Goal: Information Seeking & Learning: Check status

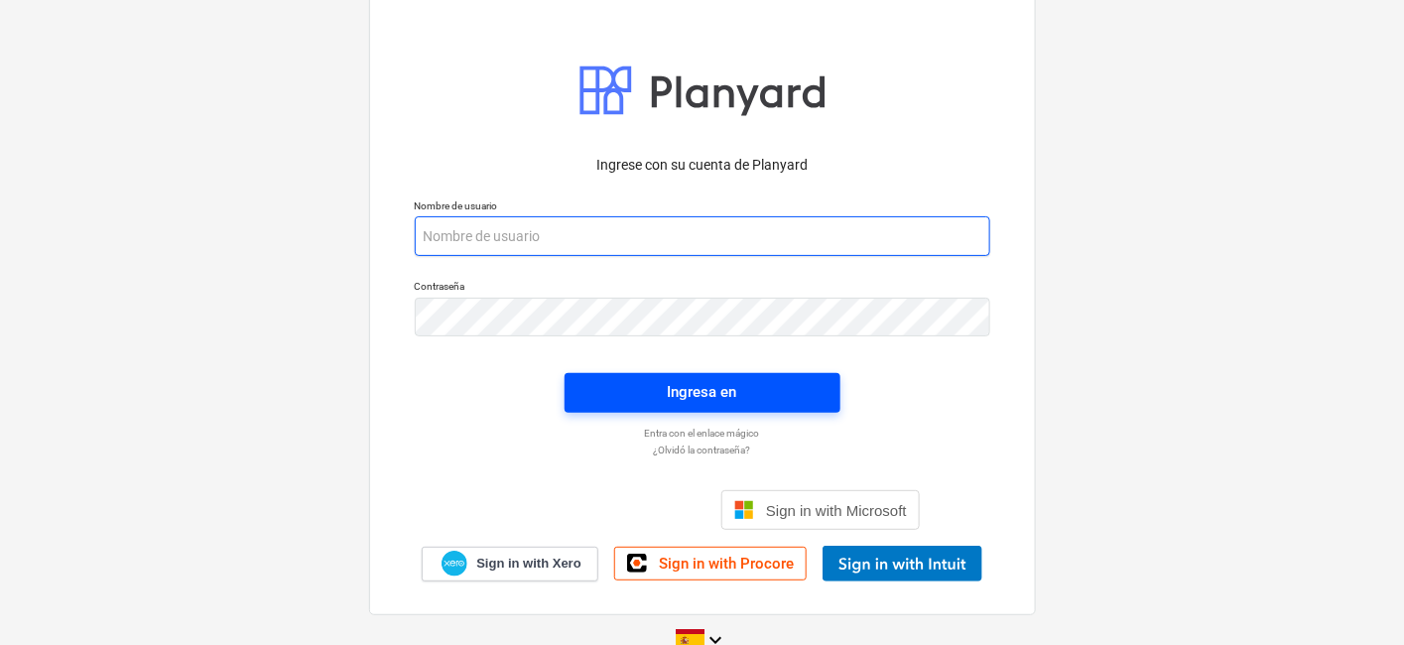
type input "[PERSON_NAME][EMAIL_ADDRESS][DOMAIN_NAME]"
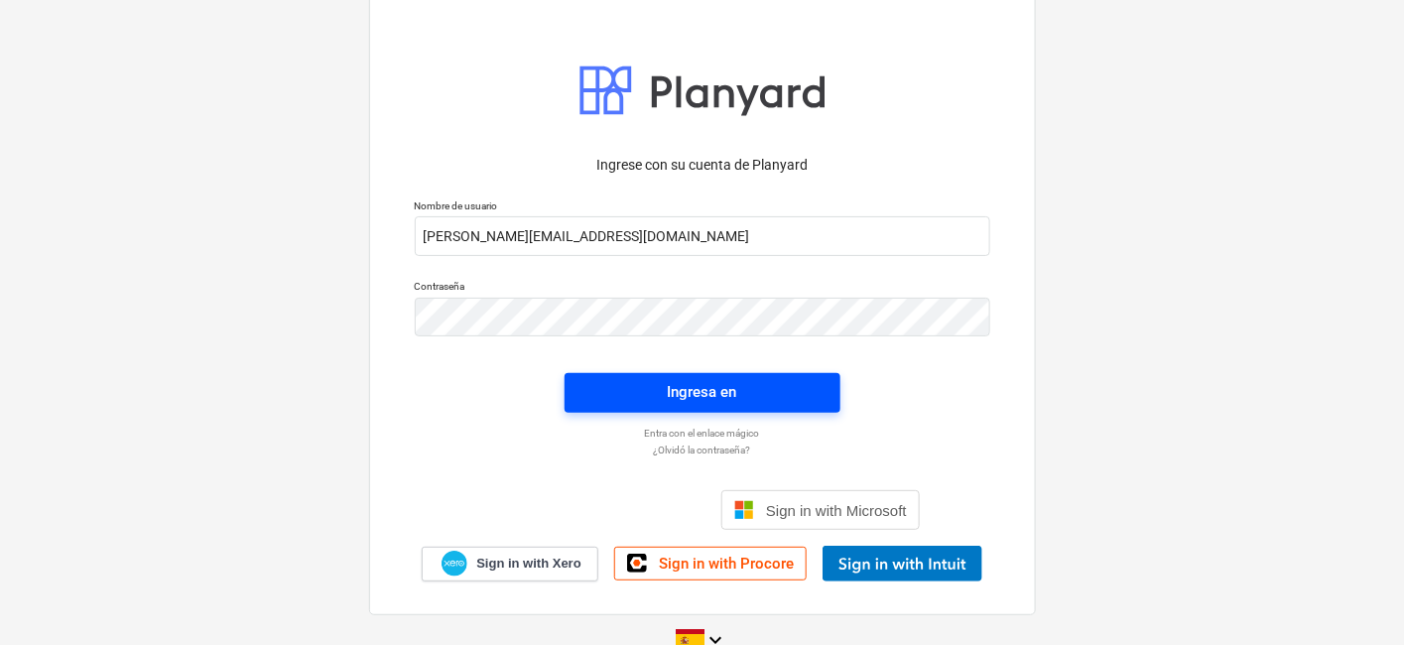
click at [699, 398] on div "Ingresa en" at bounding box center [702, 392] width 69 height 26
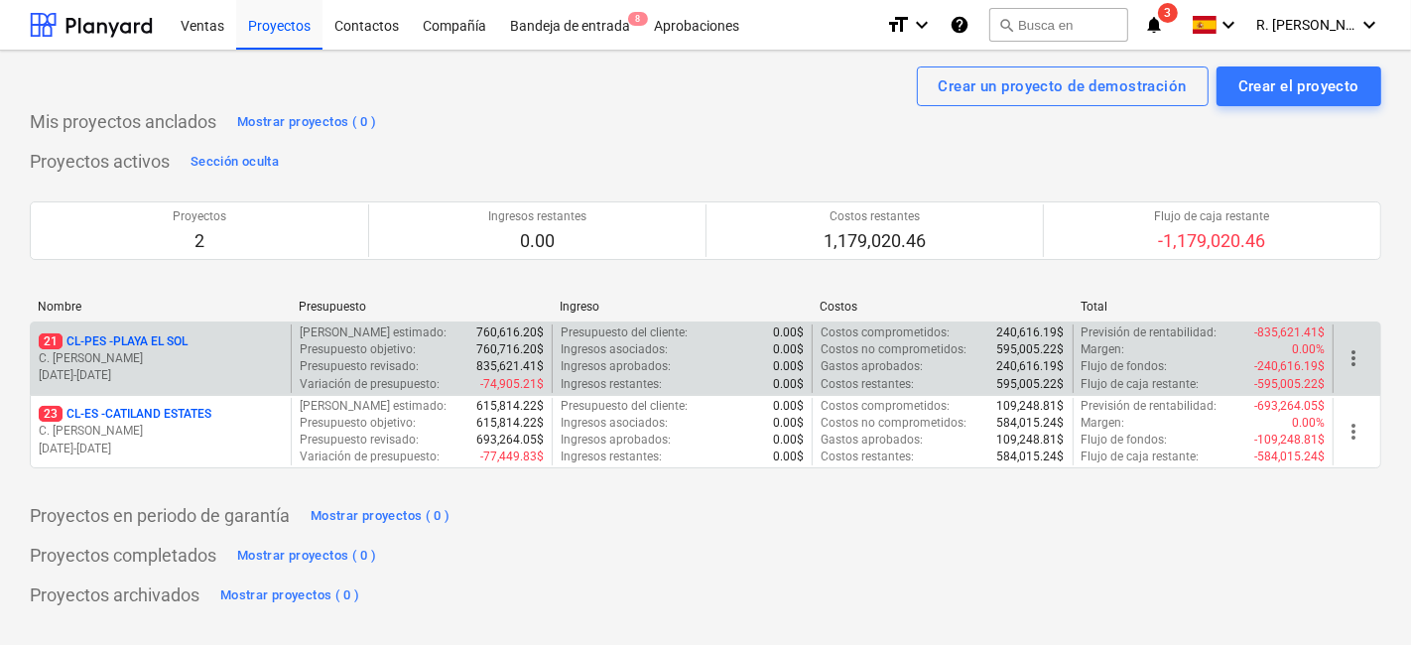
click at [212, 360] on p "C. [PERSON_NAME]" at bounding box center [161, 358] width 244 height 17
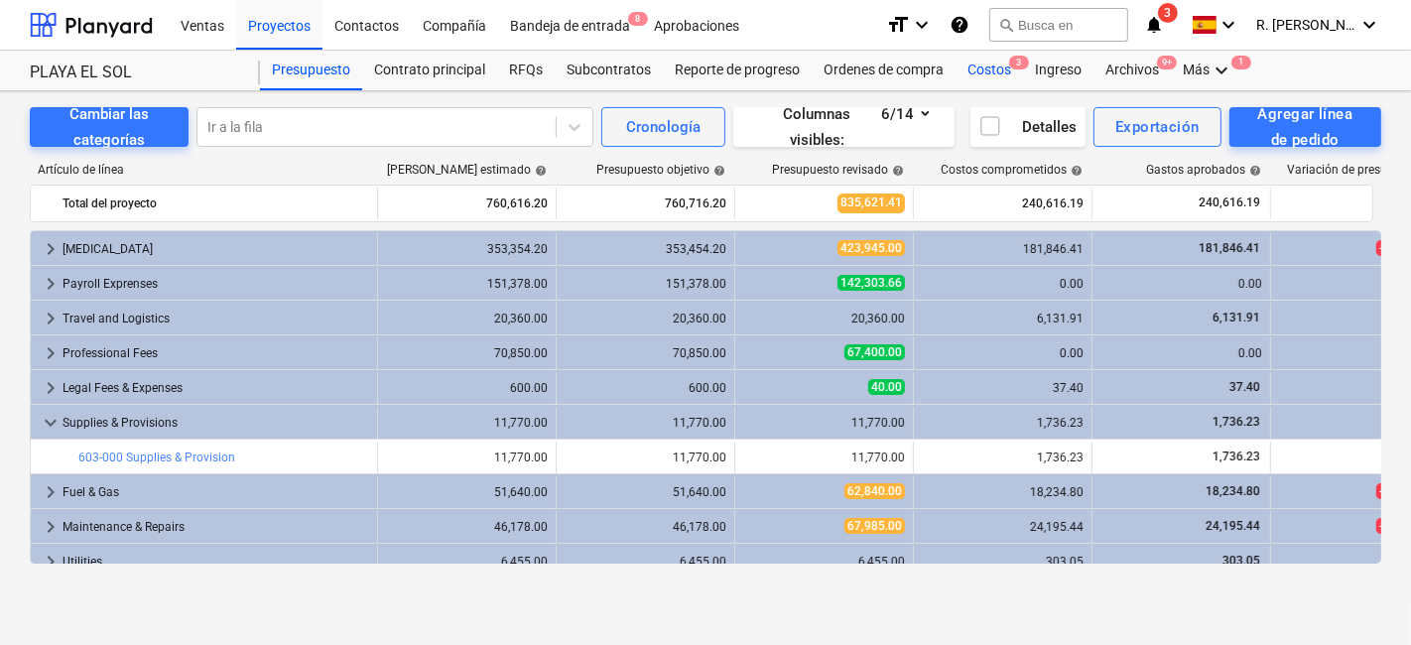
click at [1001, 71] on div "Costos 3" at bounding box center [988, 71] width 67 height 40
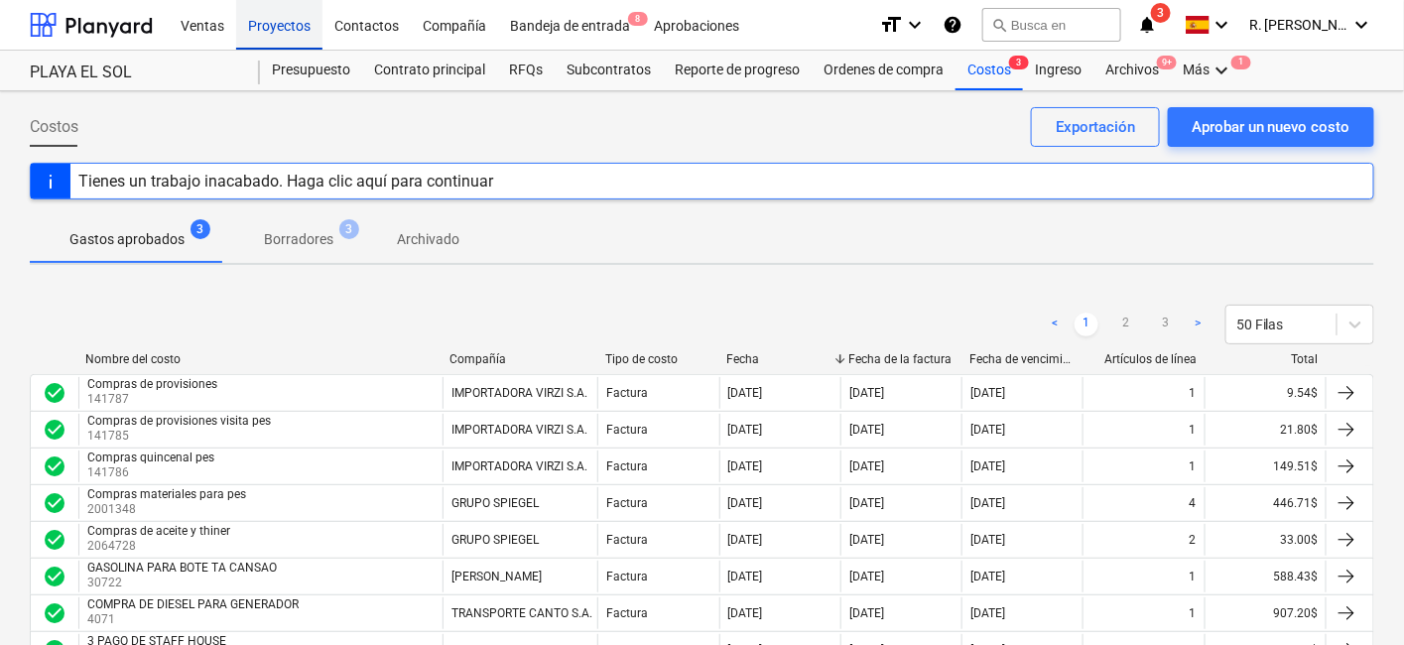
click at [278, 32] on div "Proyectos" at bounding box center [279, 24] width 86 height 51
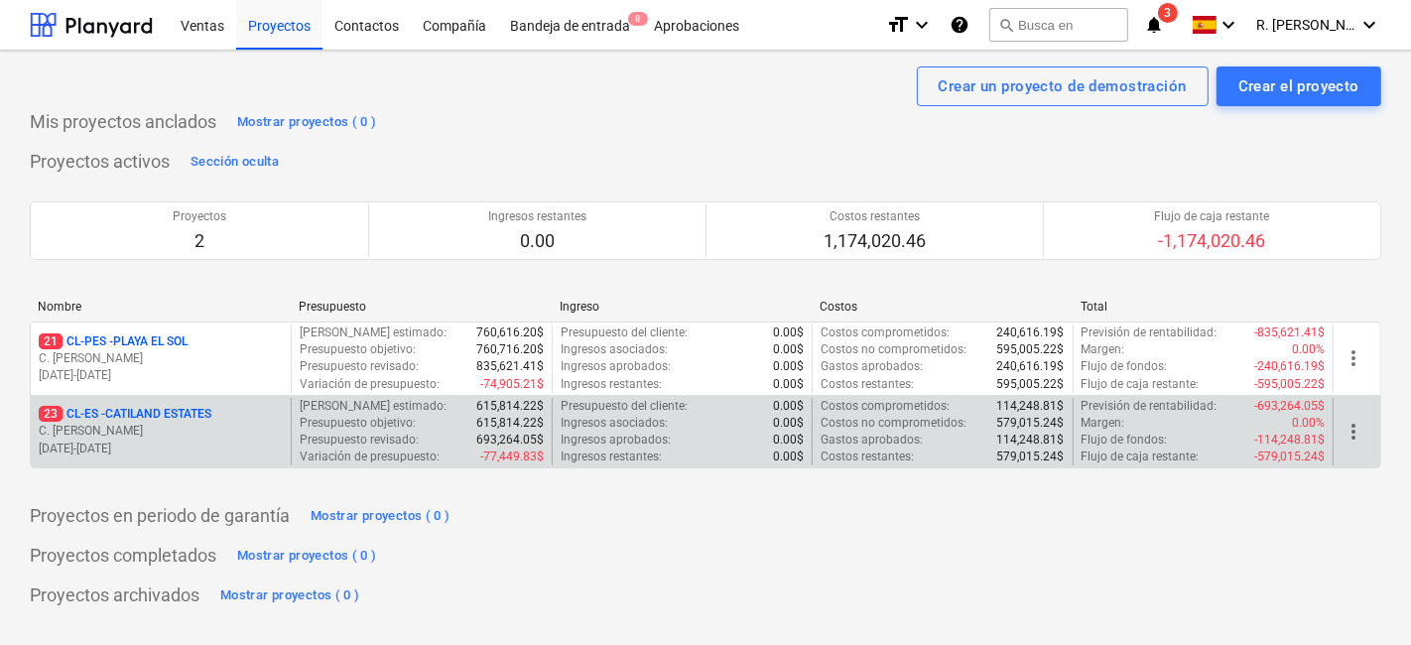
click at [203, 448] on p "[DATE] - [DATE]" at bounding box center [161, 448] width 244 height 17
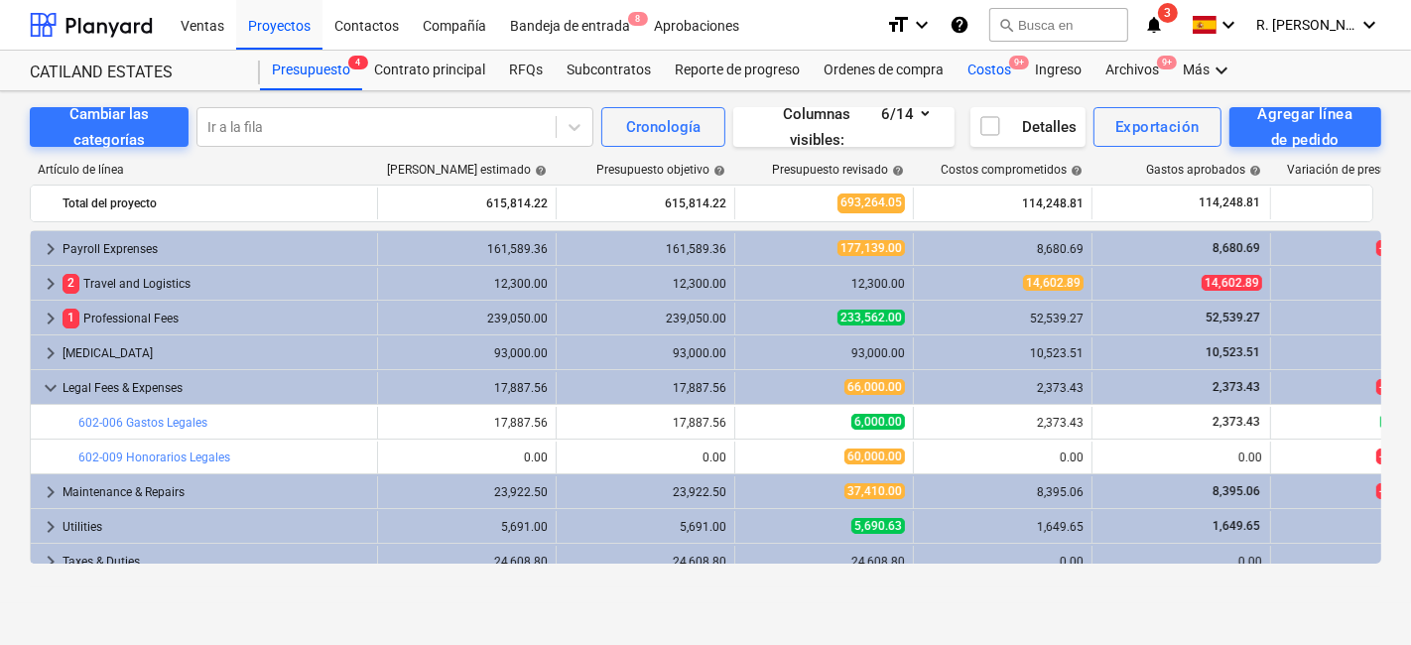
click at [976, 69] on div "Costos 9+" at bounding box center [988, 71] width 67 height 40
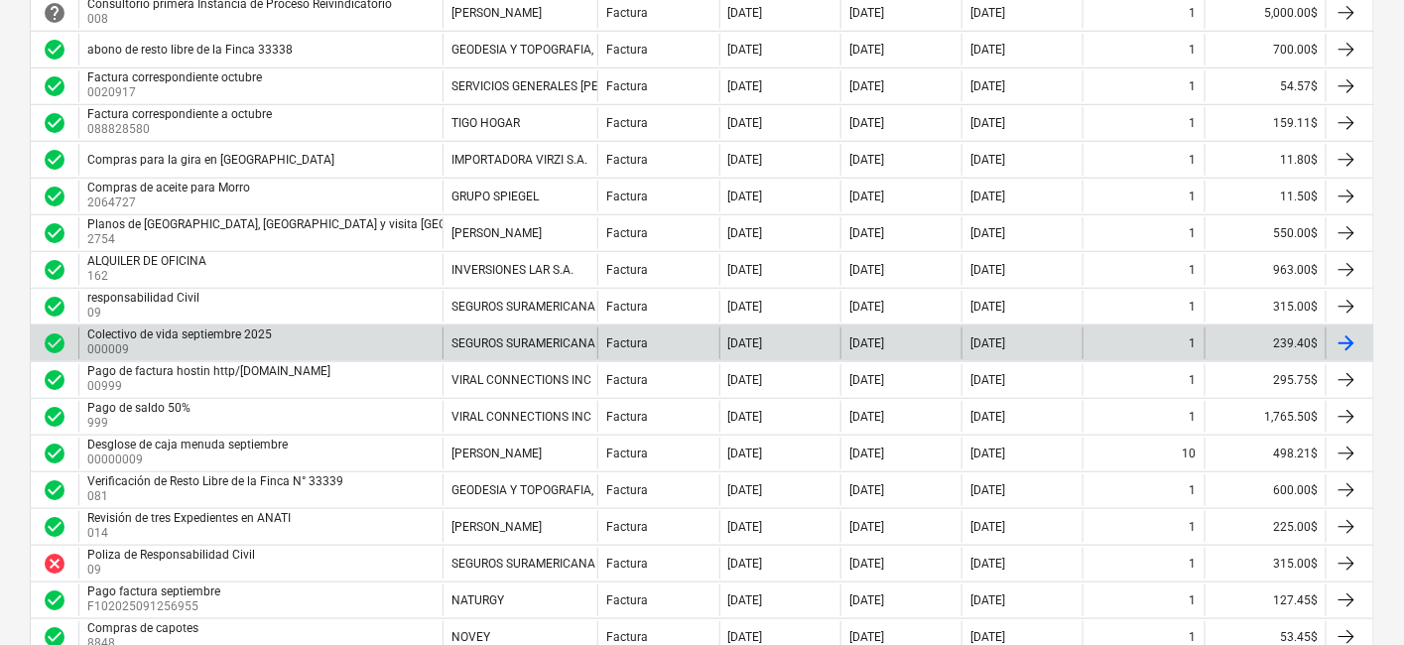
scroll to position [270, 0]
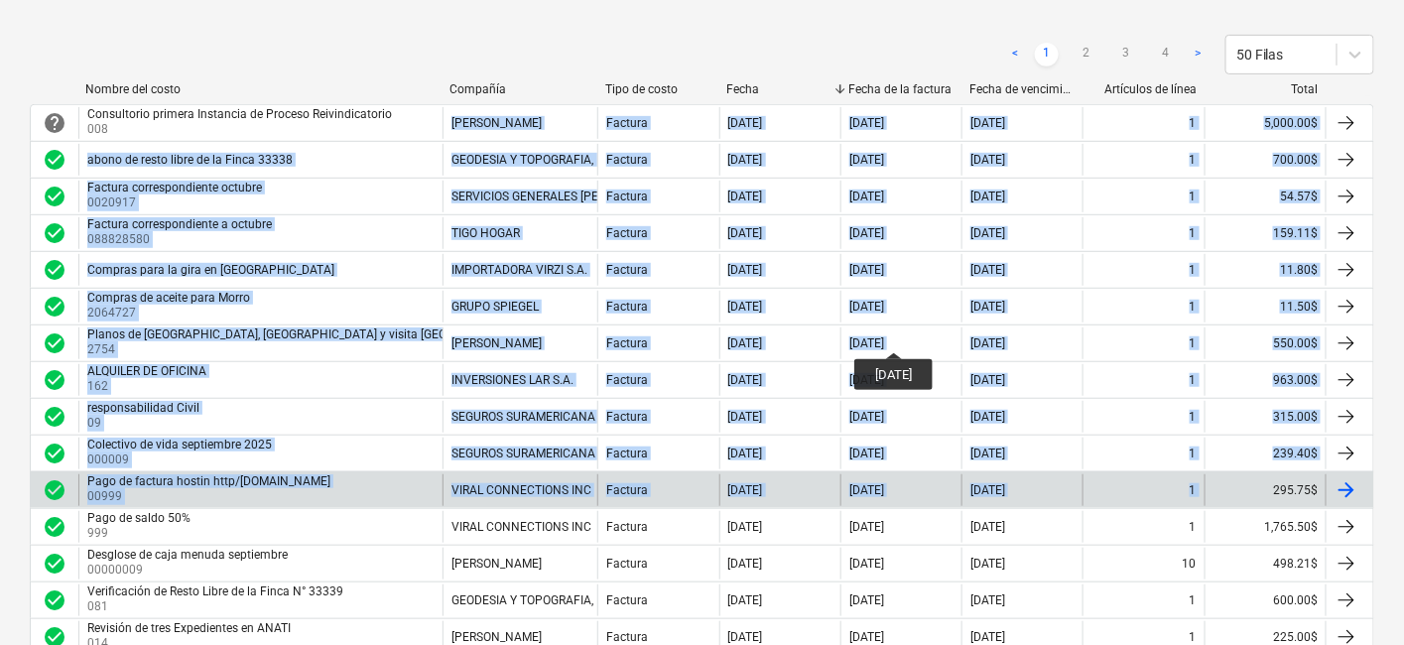
drag, startPoint x: 130, startPoint y: 126, endPoint x: 1249, endPoint y: 476, distance: 1172.4
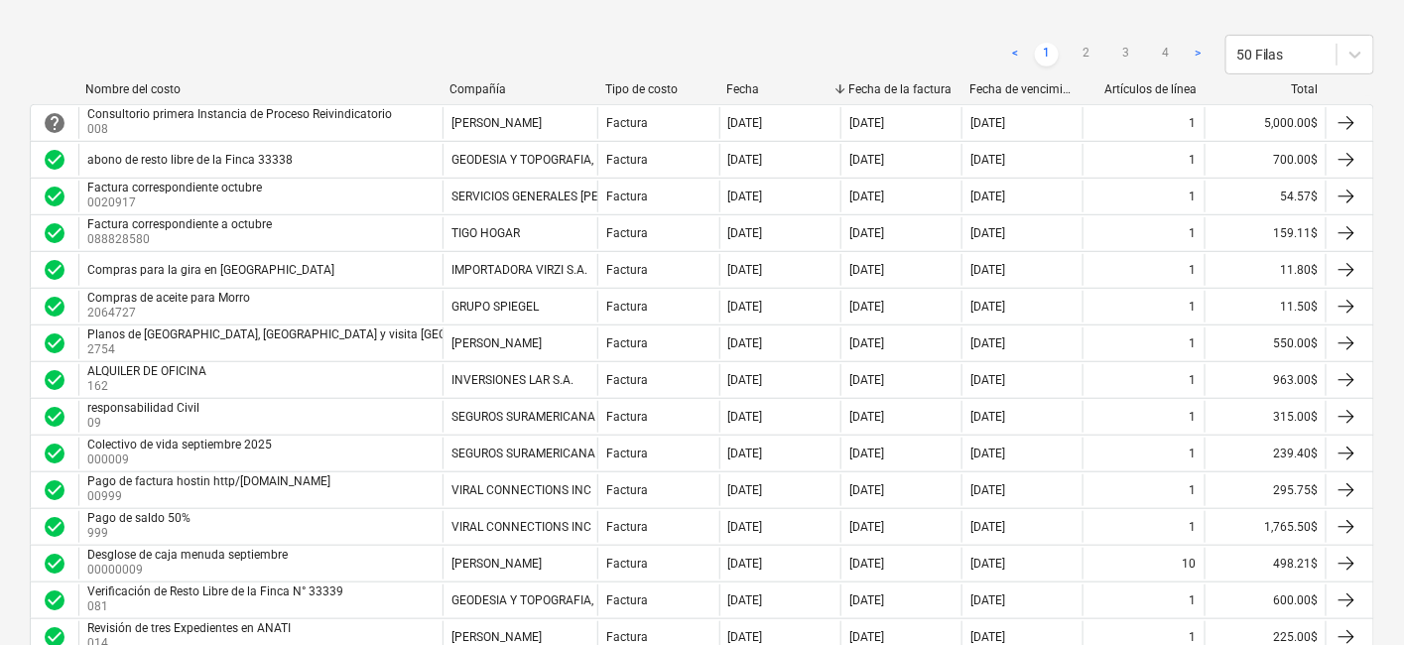
click at [66, 49] on div "< 1 2 3 4 > 50 Filas" at bounding box center [702, 55] width 1344 height 40
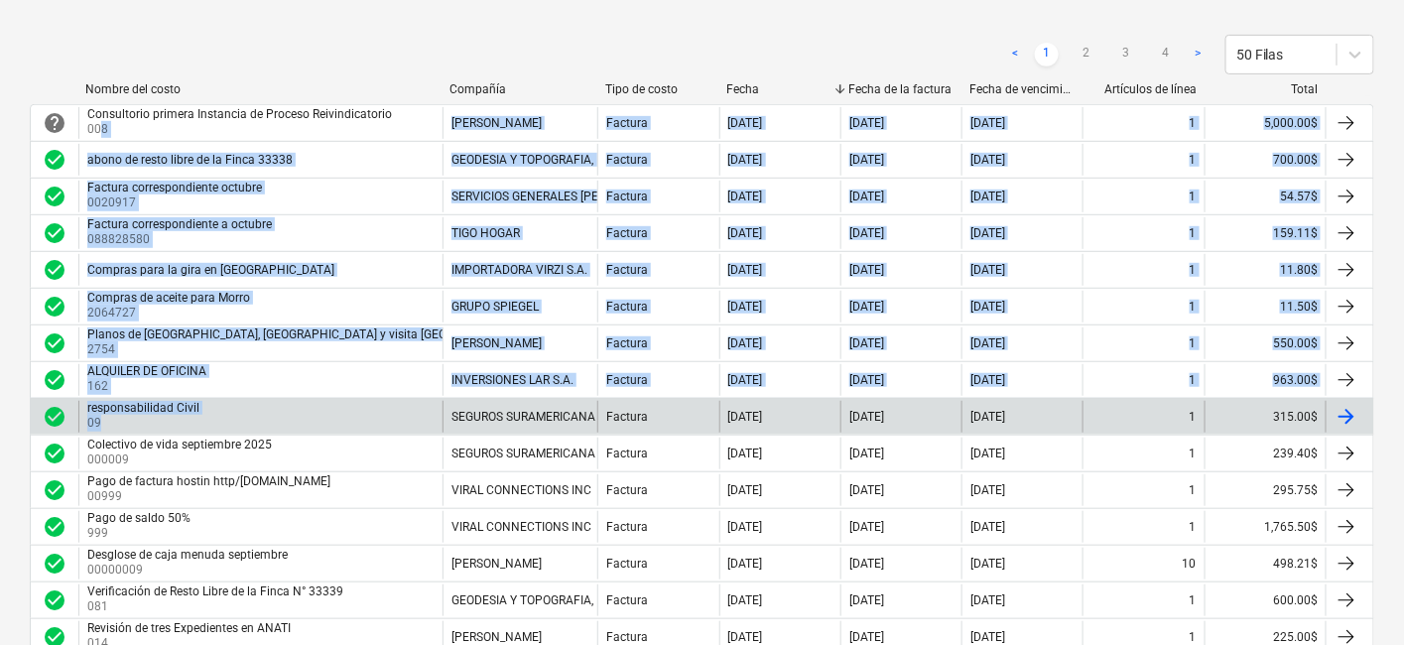
drag, startPoint x: 102, startPoint y: 122, endPoint x: 209, endPoint y: 407, distance: 304.2
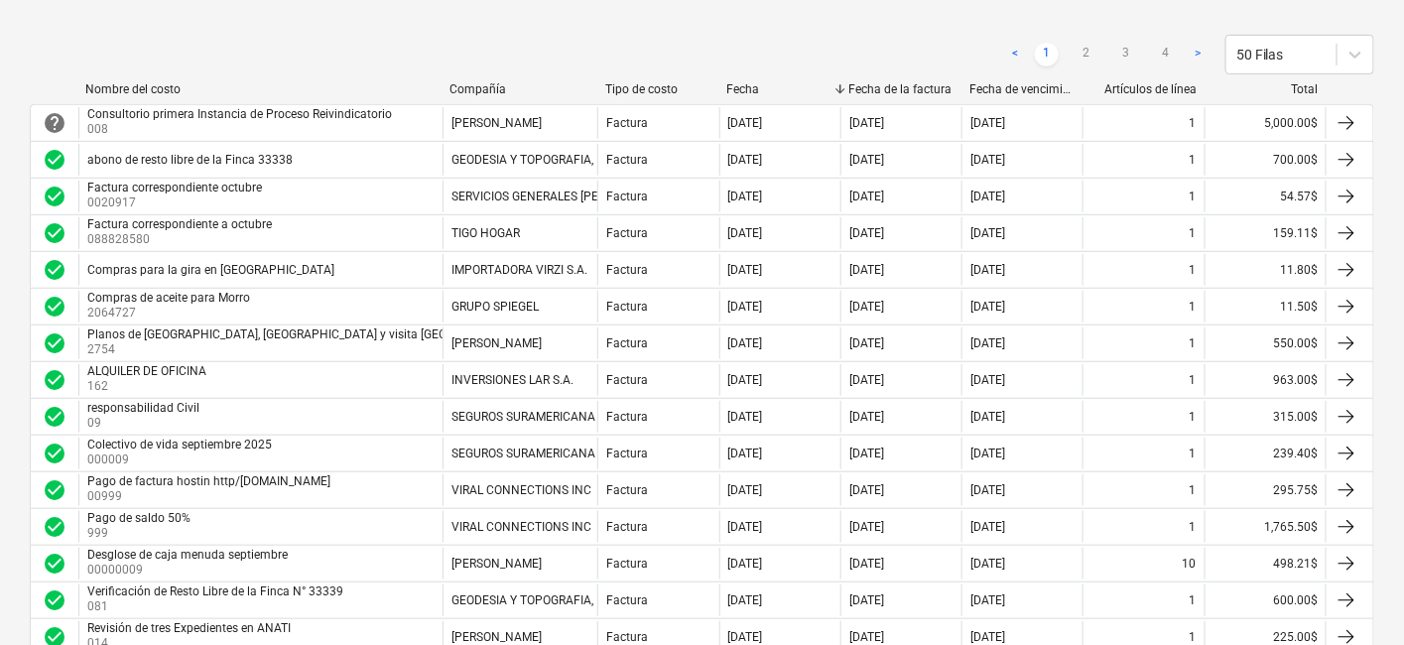
click at [115, 41] on div "< 1 2 3 4 > 50 Filas" at bounding box center [702, 55] width 1344 height 40
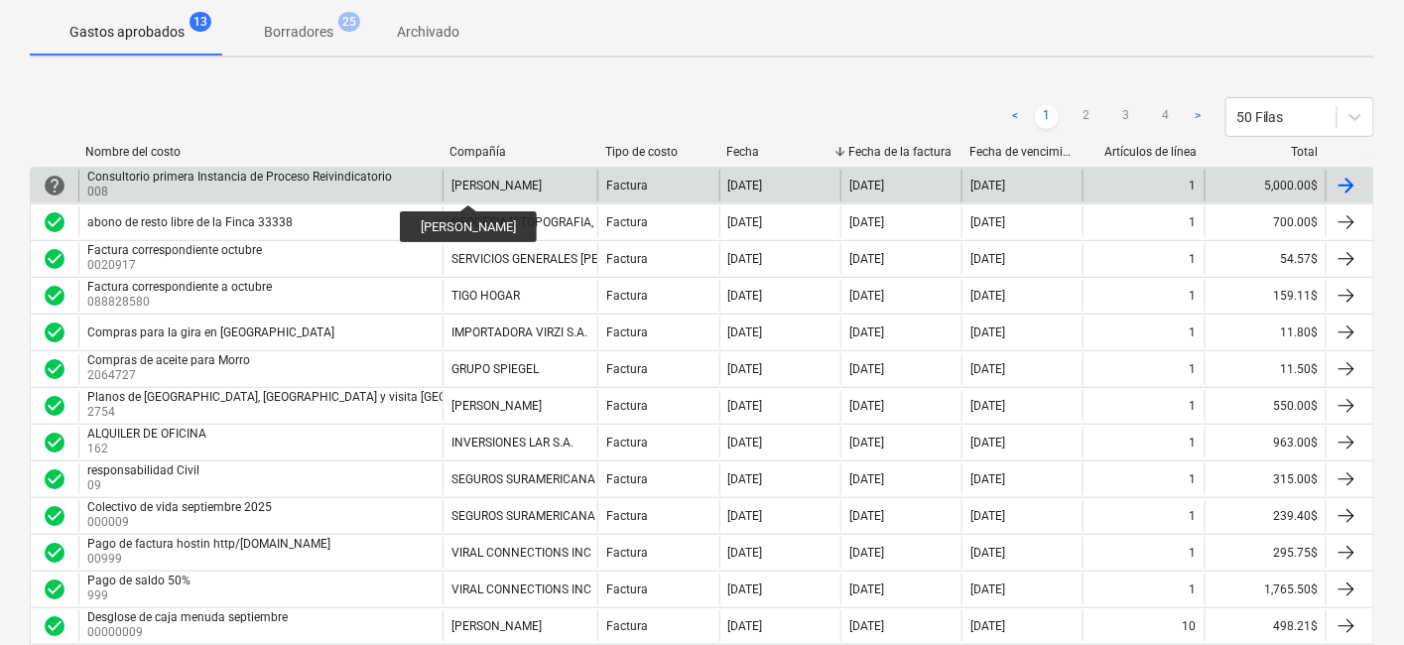
click at [511, 186] on div "[PERSON_NAME]" at bounding box center [496, 186] width 90 height 14
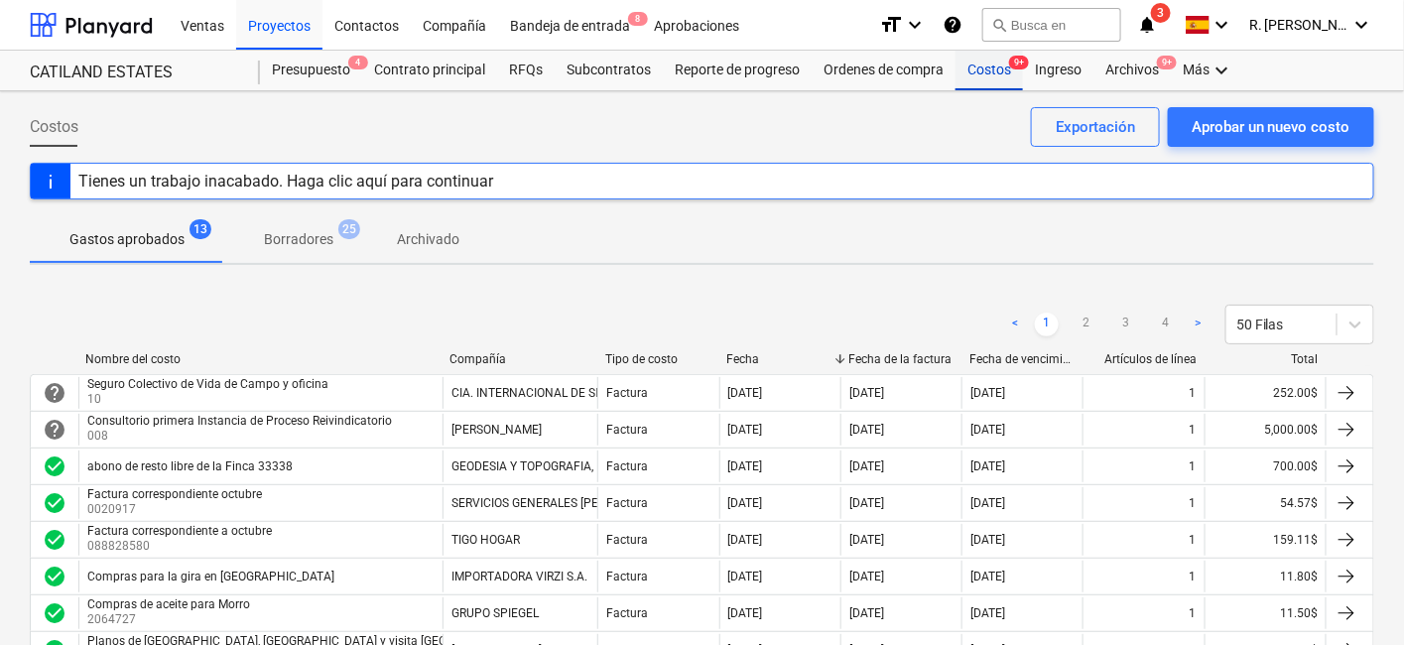
click at [986, 76] on div "Costos 9+" at bounding box center [988, 71] width 67 height 40
click at [274, 18] on div "Proyectos" at bounding box center [279, 24] width 86 height 51
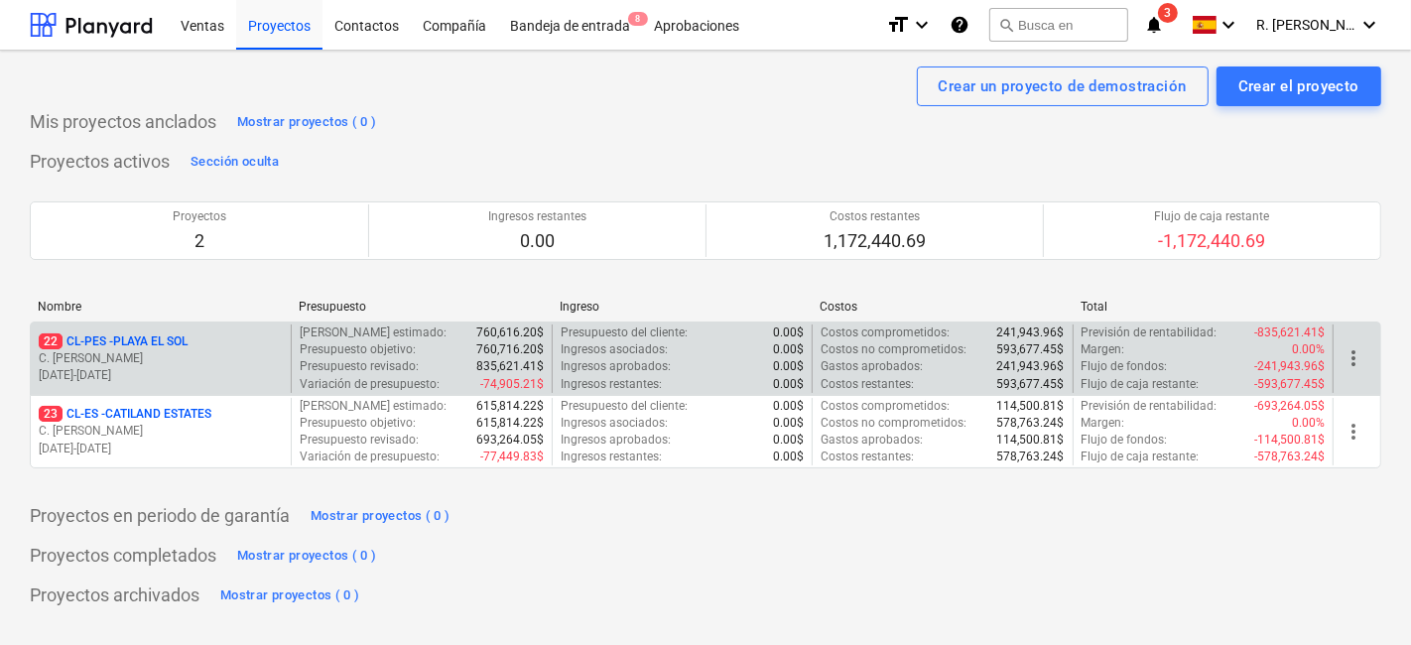
click at [212, 336] on div "22 CL-PES - [GEOGRAPHIC_DATA]" at bounding box center [161, 341] width 244 height 17
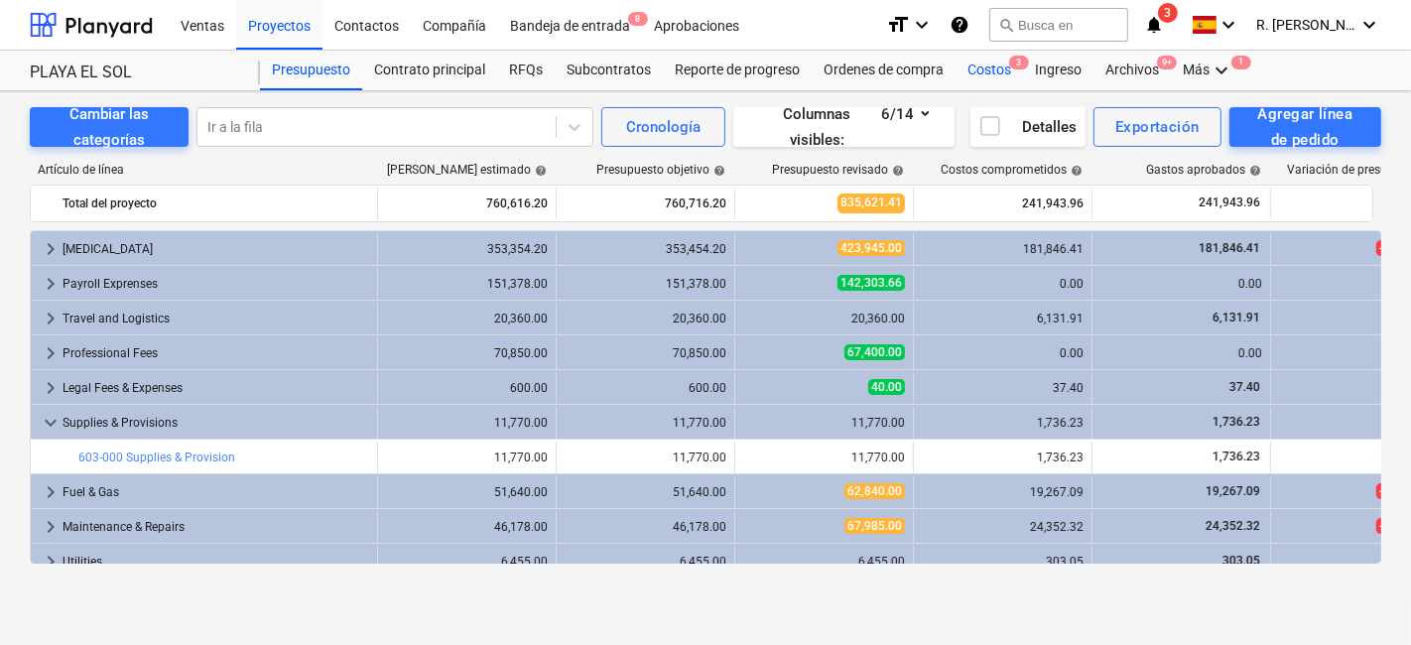
click at [978, 73] on div "Costos 3" at bounding box center [988, 71] width 67 height 40
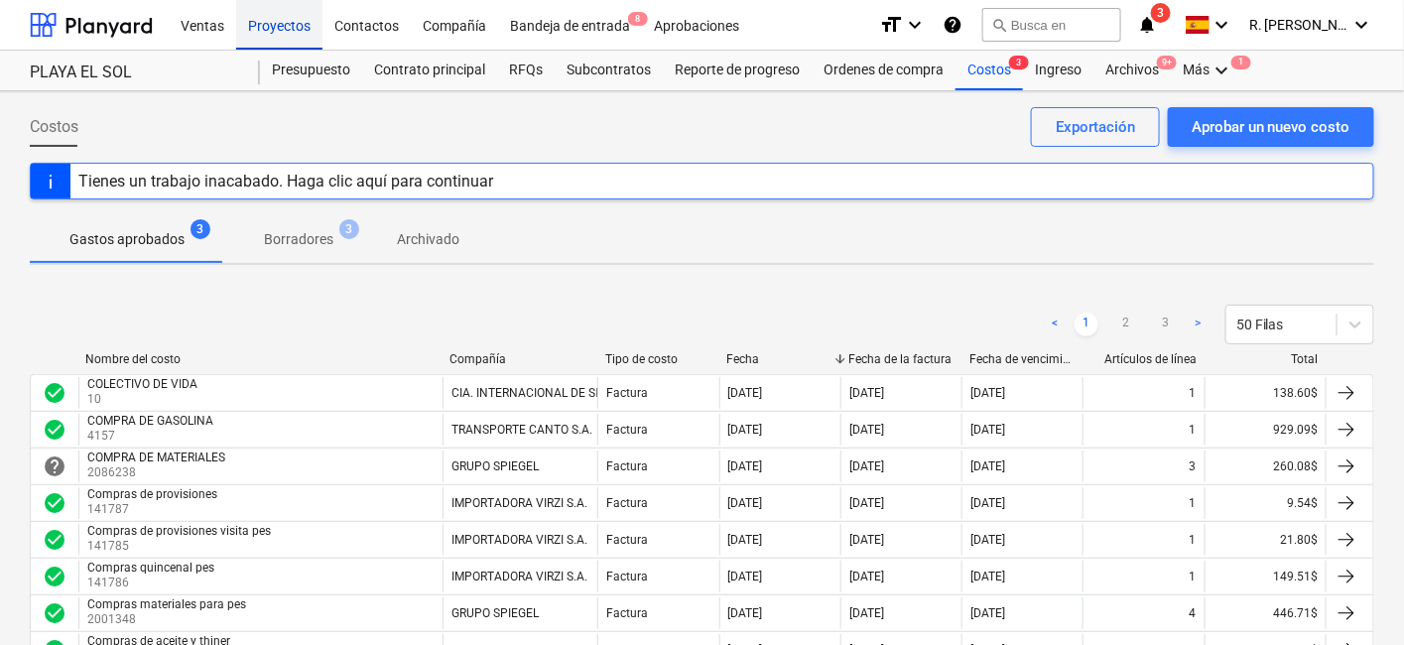
click at [290, 20] on div "Proyectos" at bounding box center [279, 24] width 86 height 51
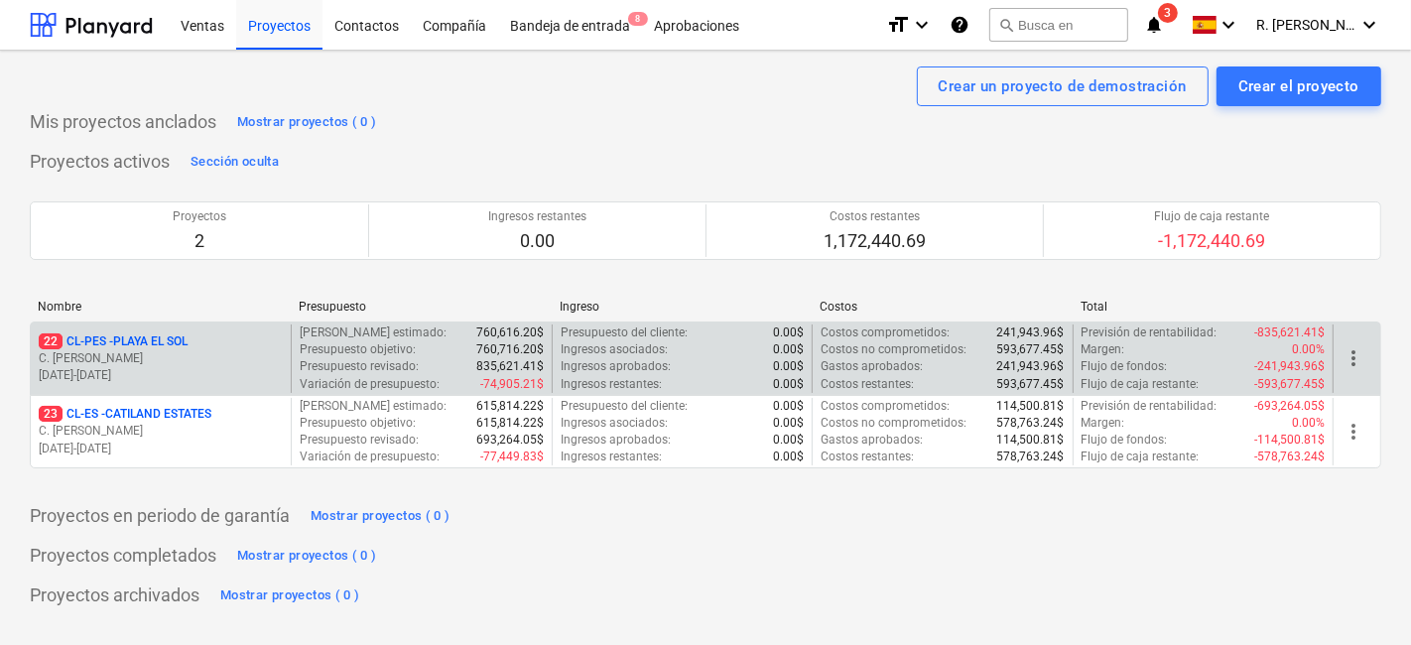
click at [229, 350] on p "C. [PERSON_NAME]" at bounding box center [161, 358] width 244 height 17
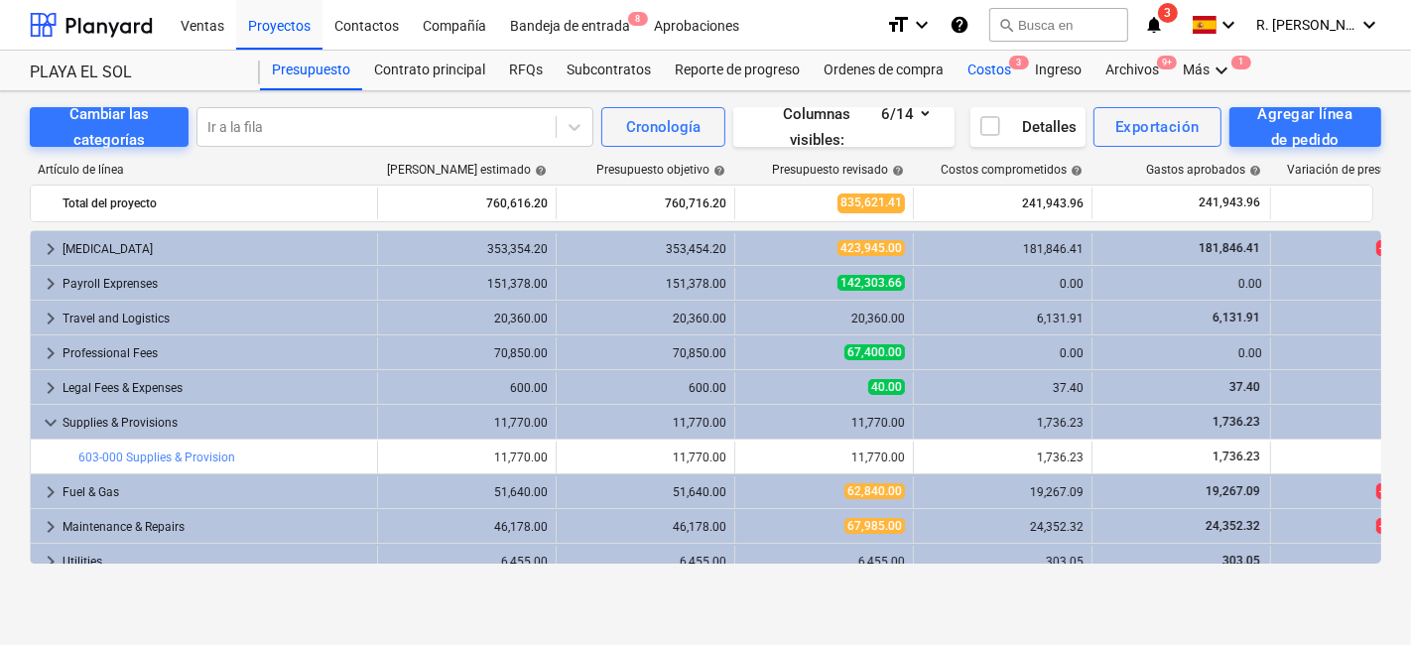
click at [977, 63] on div "Costos 3" at bounding box center [988, 71] width 67 height 40
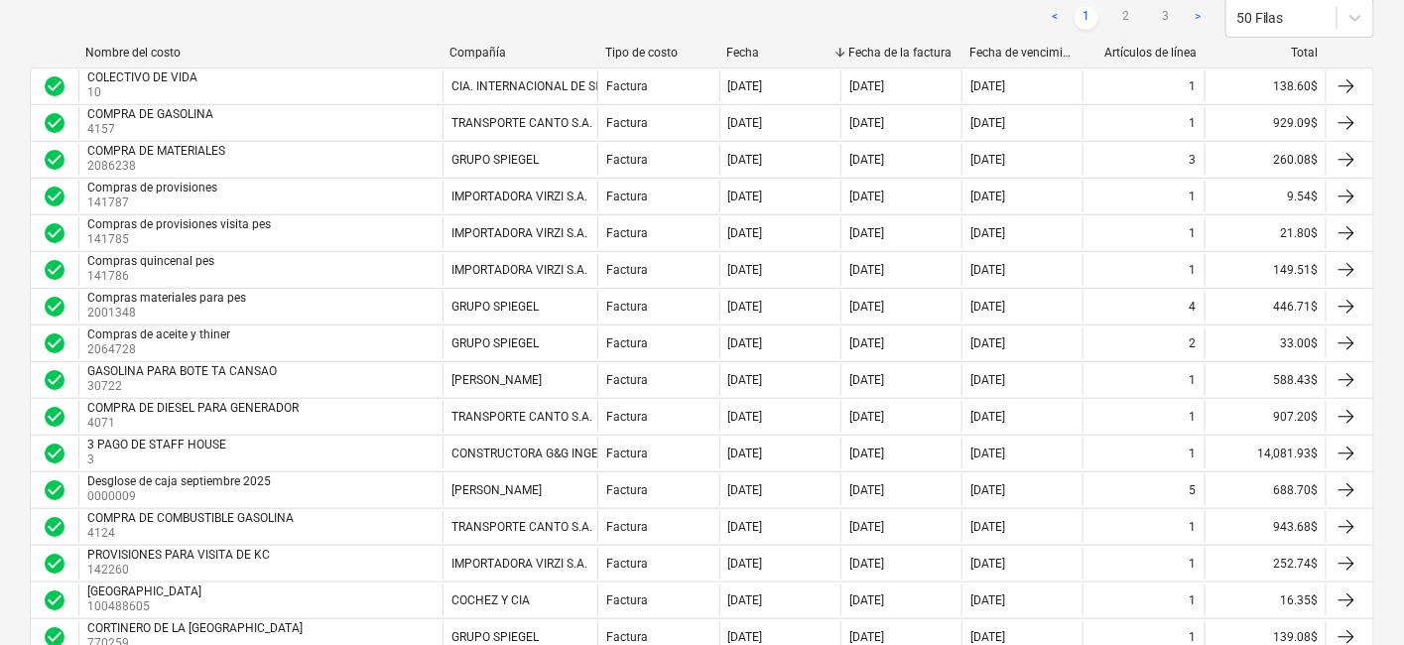
scroll to position [357, 0]
